Goal: Browse casually

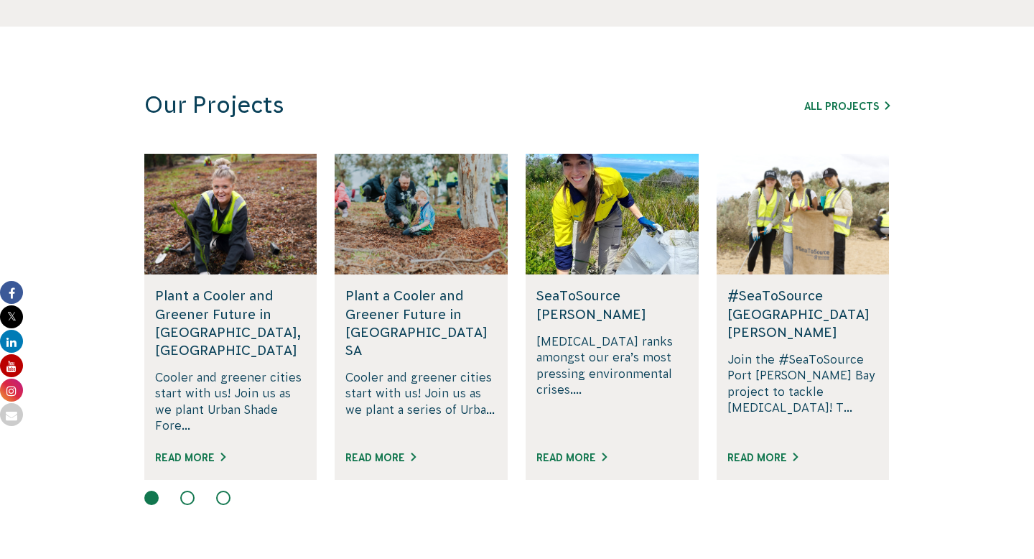
scroll to position [917, 0]
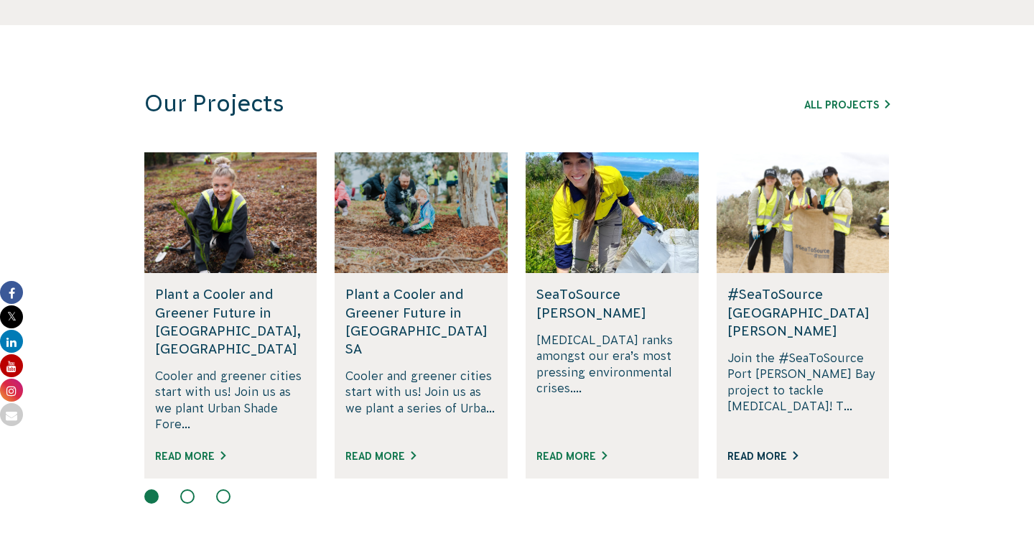
click at [744, 450] on link "Read More" at bounding box center [762, 455] width 70 height 11
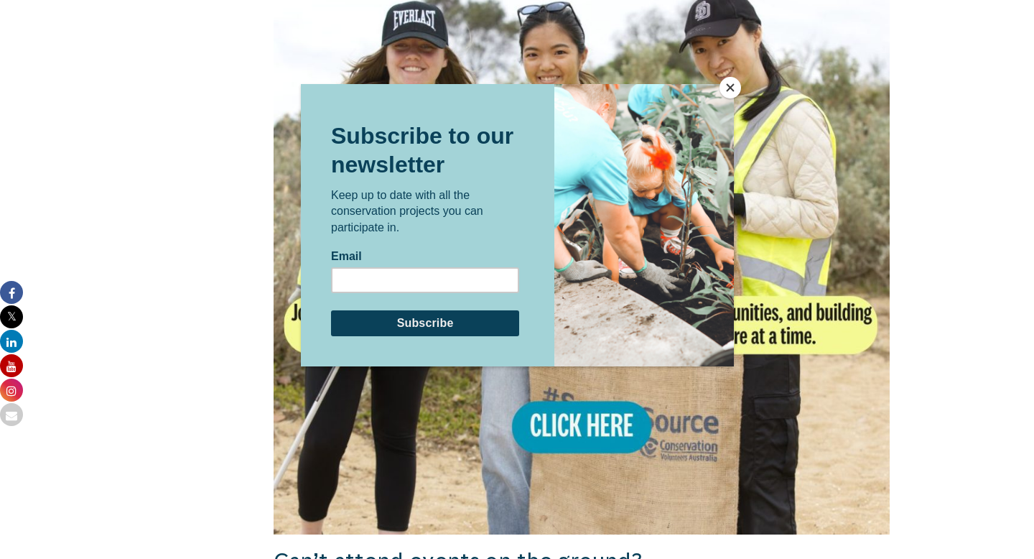
scroll to position [1267, 0]
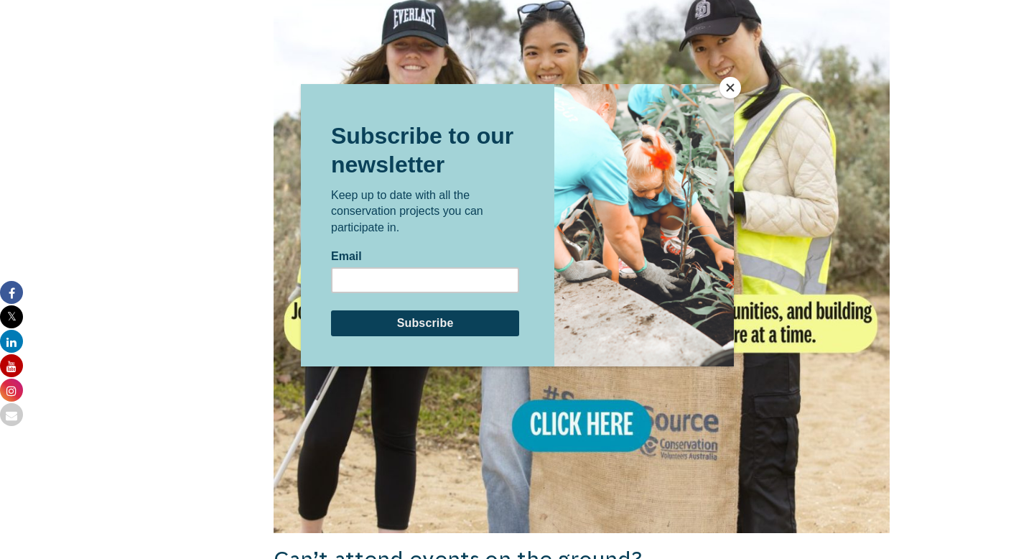
click at [731, 82] on button "Close" at bounding box center [731, 88] width 22 height 22
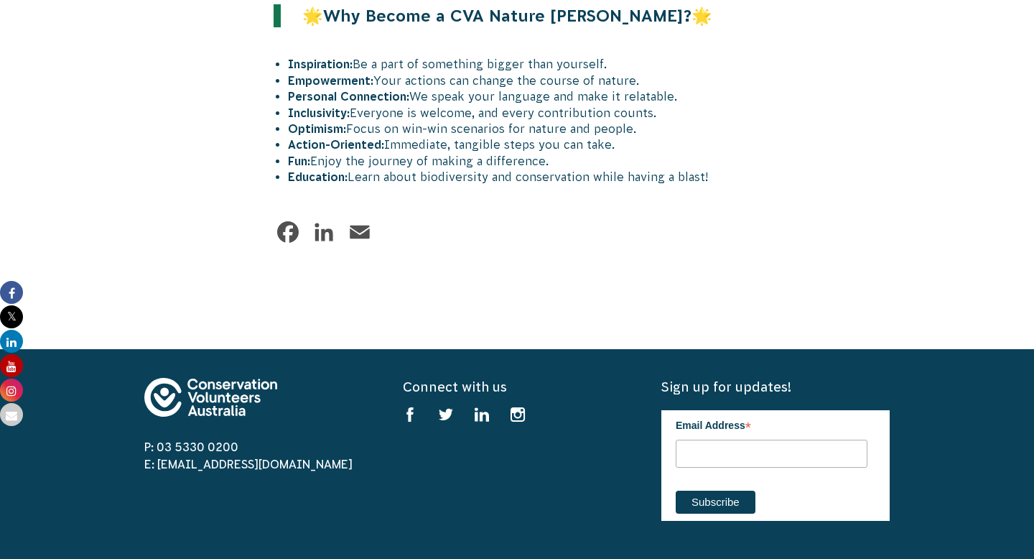
scroll to position [1883, 0]
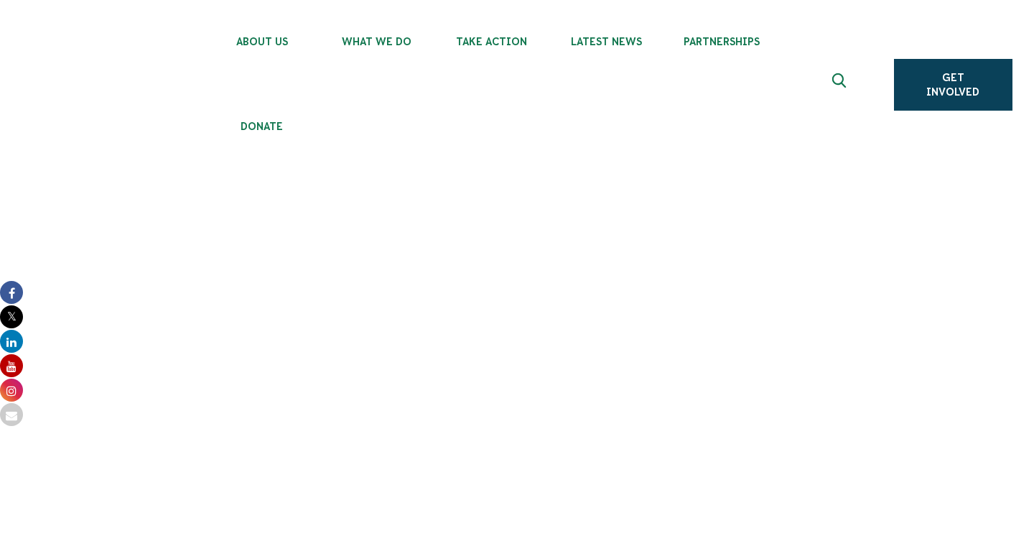
scroll to position [1104, 0]
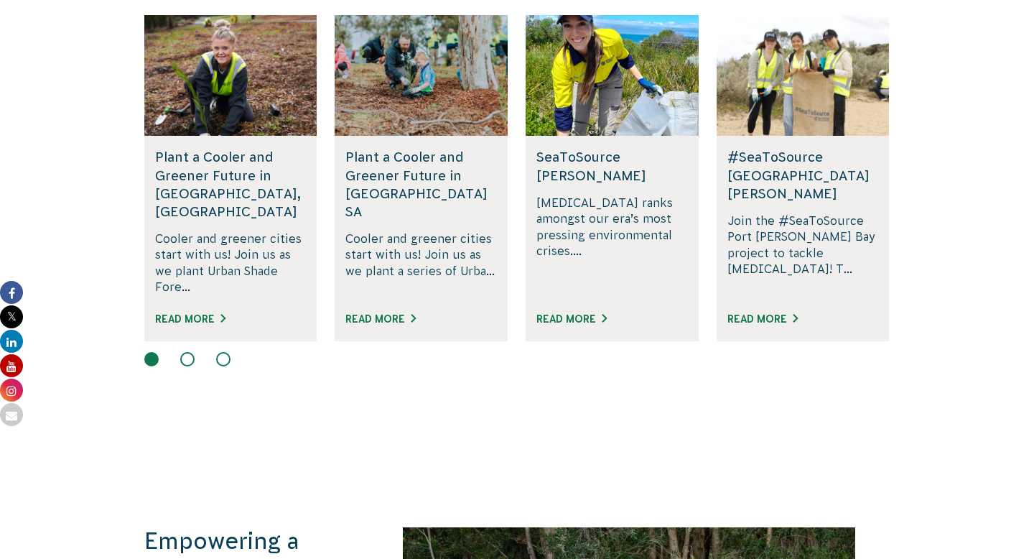
scroll to position [1205, 0]
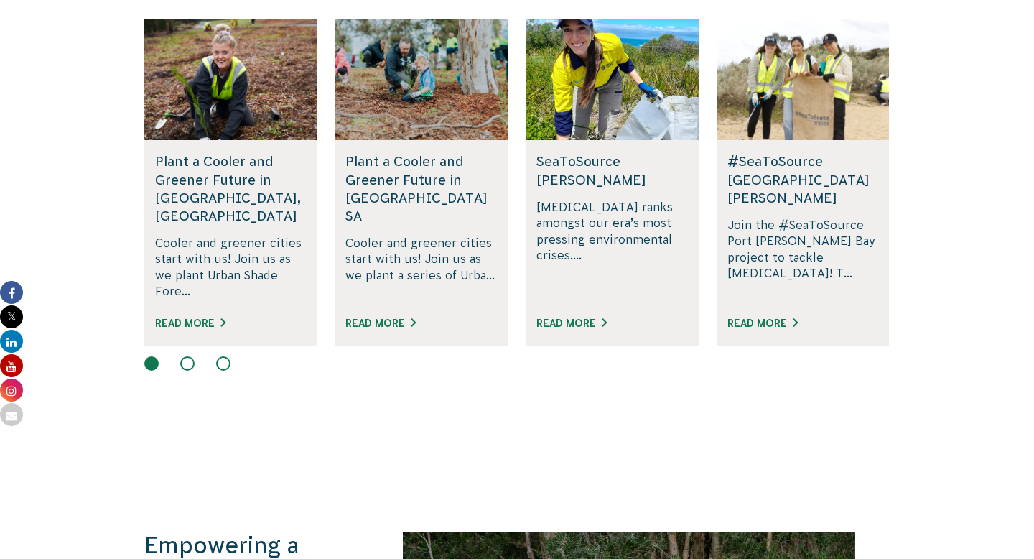
click at [184, 356] on button at bounding box center [187, 363] width 14 height 14
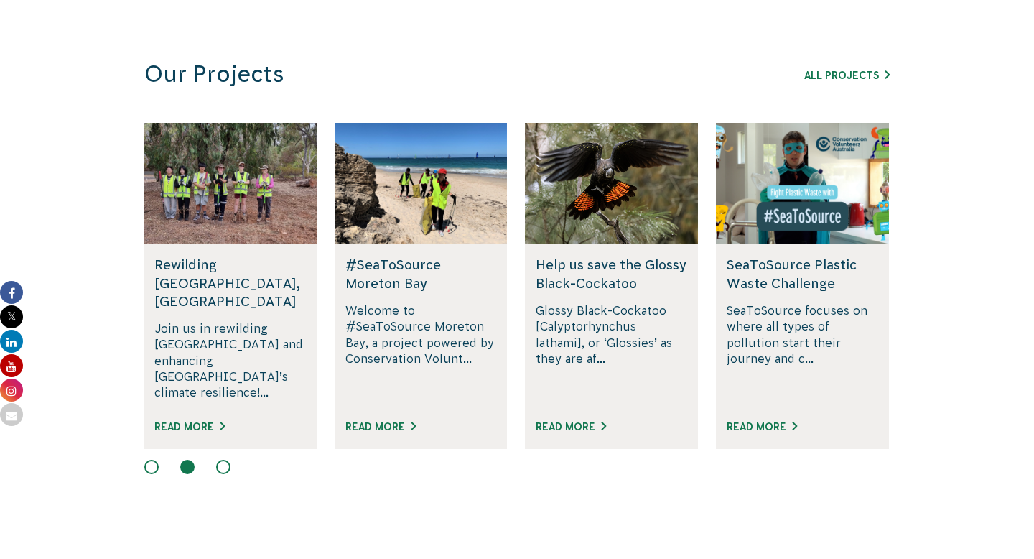
scroll to position [1099, 0]
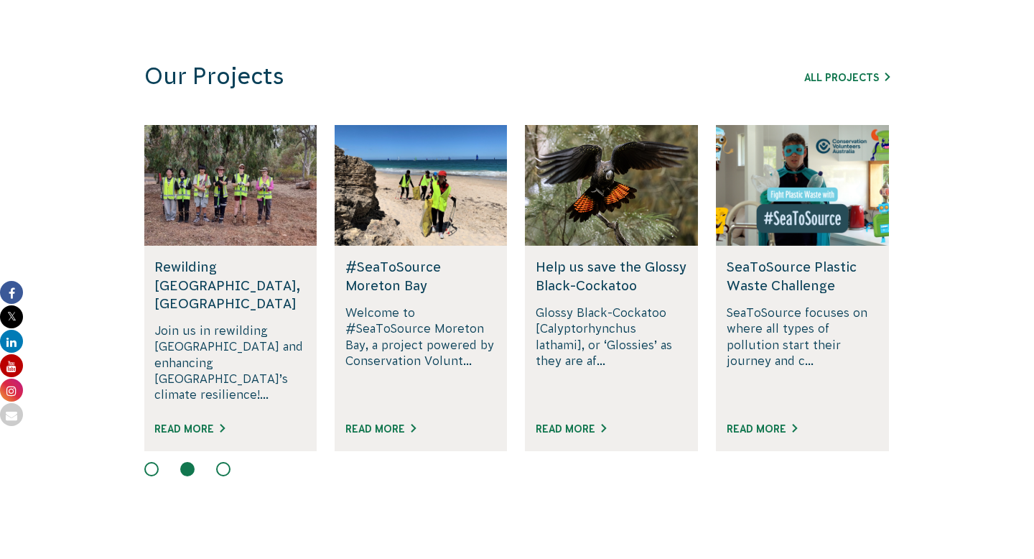
click at [225, 462] on button at bounding box center [223, 469] width 14 height 14
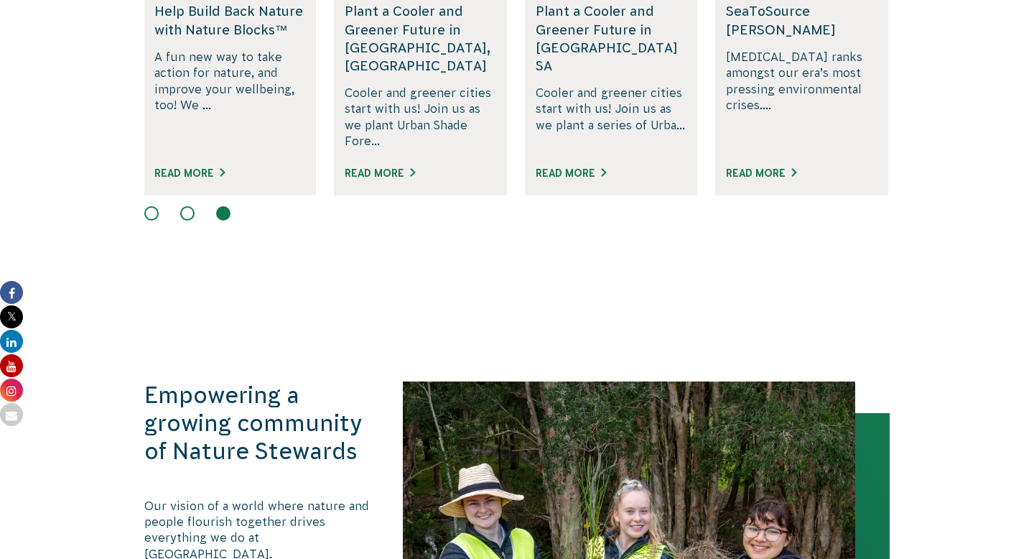
scroll to position [1089, 0]
